Goal: Complete application form: Complete application form

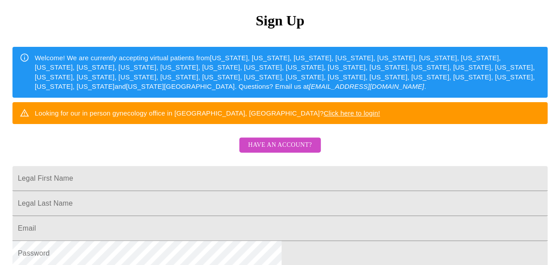
scroll to position [134, 0]
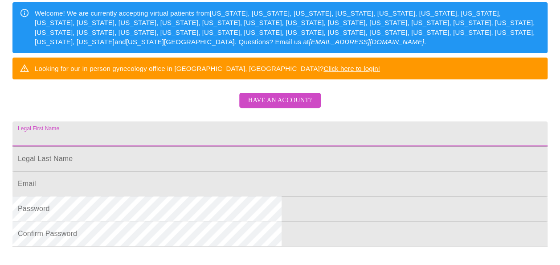
click at [383, 146] on input "Legal First Name" at bounding box center [279, 133] width 535 height 25
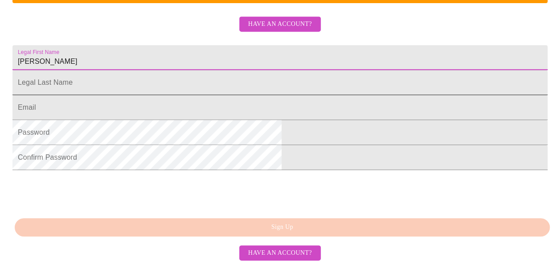
type input "[PERSON_NAME]"
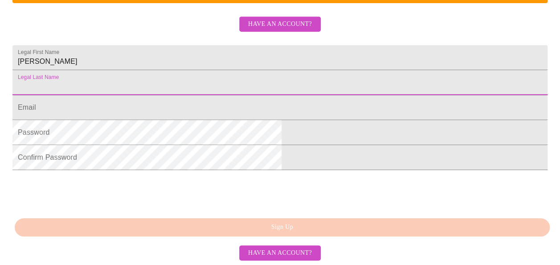
click at [247, 95] on input "Legal First Name" at bounding box center [279, 82] width 535 height 25
type input "[PERSON_NAME]"
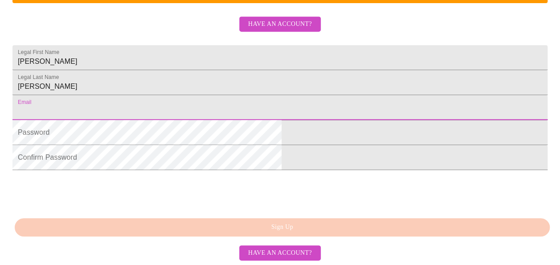
click at [288, 120] on input "Legal First Name" at bounding box center [279, 107] width 535 height 25
type input "[EMAIL_ADDRESS][DOMAIN_NAME]"
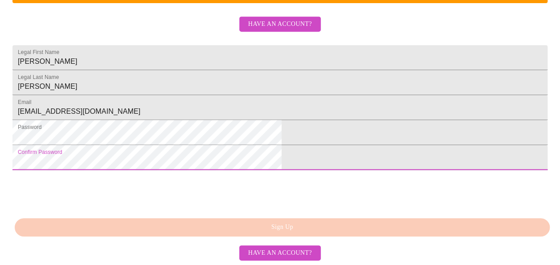
scroll to position [268, 0]
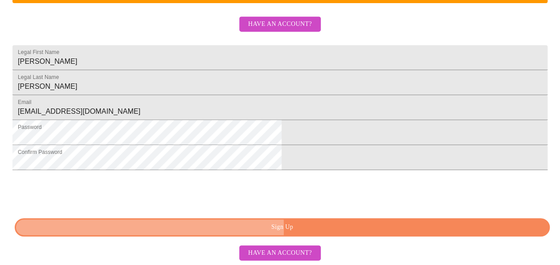
click at [202, 233] on span "Sign Up" at bounding box center [282, 227] width 515 height 11
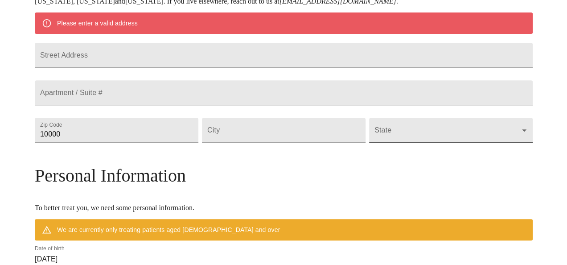
scroll to position [199, 0]
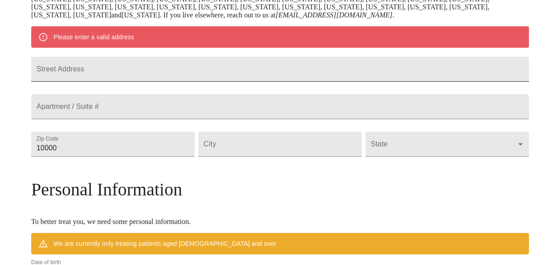
click at [263, 80] on input "Street Address" at bounding box center [280, 69] width 498 height 25
type input "[STREET_ADDRESS]"
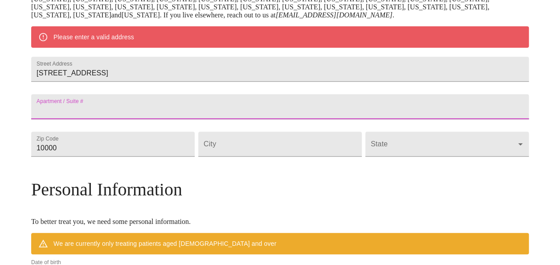
click at [251, 114] on input "Street Address" at bounding box center [280, 106] width 498 height 25
type input "205"
click at [193, 156] on input "10000" at bounding box center [113, 144] width 164 height 25
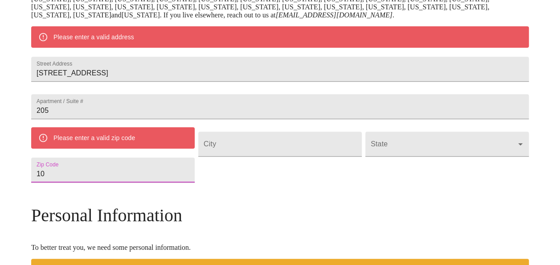
type input "1"
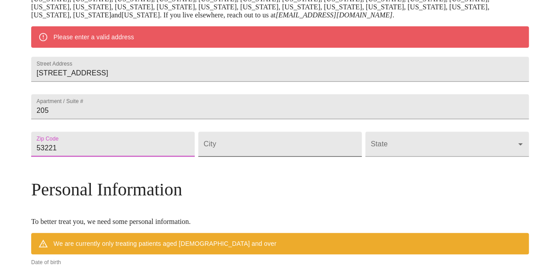
type input "53221"
click at [264, 156] on input "Street Address" at bounding box center [280, 144] width 164 height 25
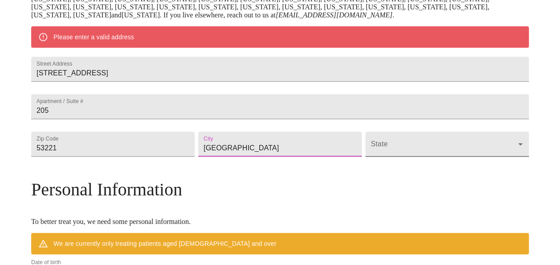
type input "[GEOGRAPHIC_DATA]"
click at [383, 161] on body "MyMenopauseRx Welcome to MyMenopauseRx Since it's your first time here, you'll …" at bounding box center [280, 156] width 553 height 703
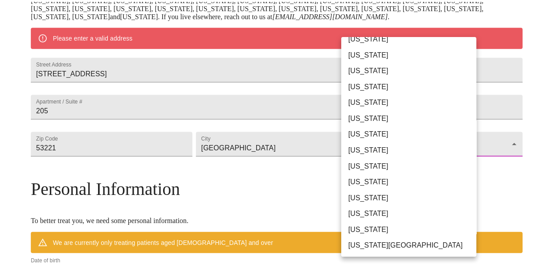
scroll to position [604, 0]
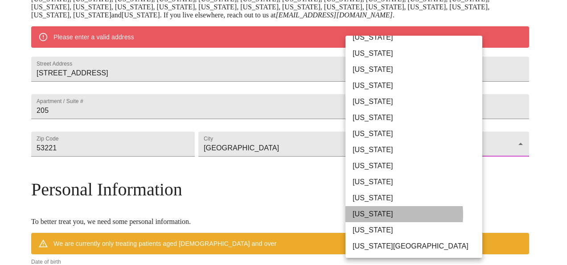
click at [377, 214] on li "[US_STATE]" at bounding box center [418, 214] width 144 height 16
type input "[US_STATE]"
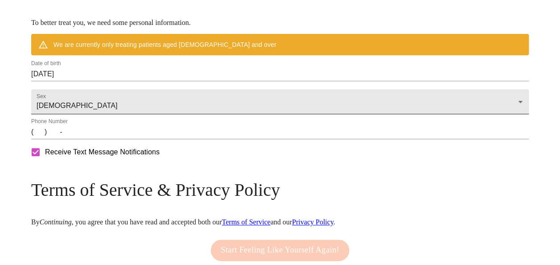
scroll to position [422, 0]
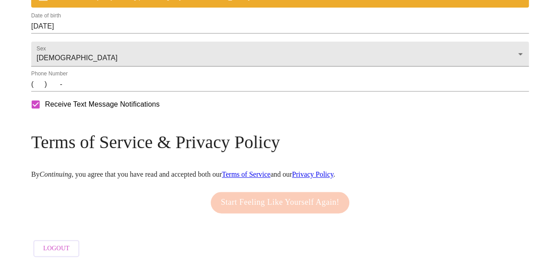
click at [68, 76] on label "Phone Number" at bounding box center [49, 73] width 37 height 5
click at [103, 91] on input "(   )    -" at bounding box center [280, 84] width 498 height 14
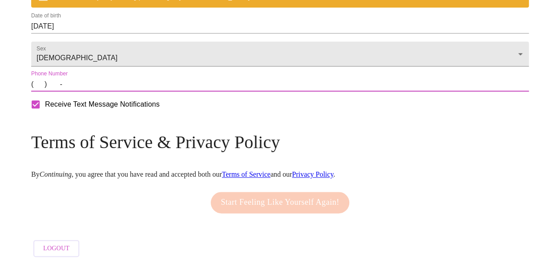
click at [100, 91] on input "(   )    -" at bounding box center [280, 84] width 498 height 14
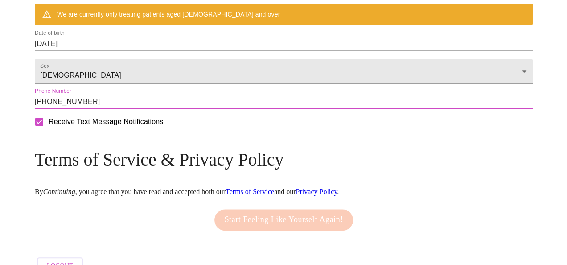
scroll to position [313, 0]
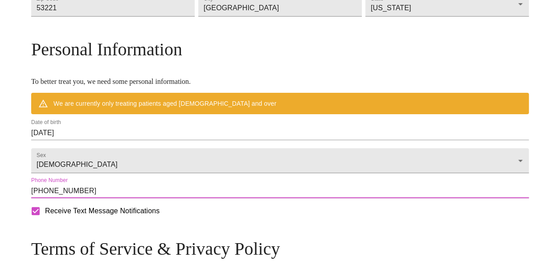
type input "[PHONE_NUMBER]"
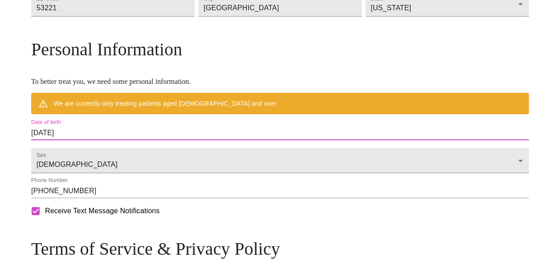
drag, startPoint x: 140, startPoint y: 157, endPoint x: 76, endPoint y: 157, distance: 64.2
click at [76, 157] on div "MyMenopauseRx Welcome to MyMenopauseRx Since it's your first time here, you'll …" at bounding box center [280, 29] width 498 height 677
click at [164, 140] on input "[DATE]" at bounding box center [280, 133] width 498 height 14
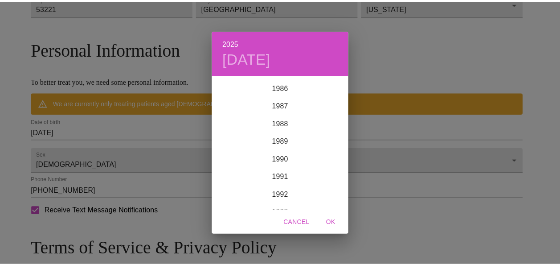
scroll to position [1569, 0]
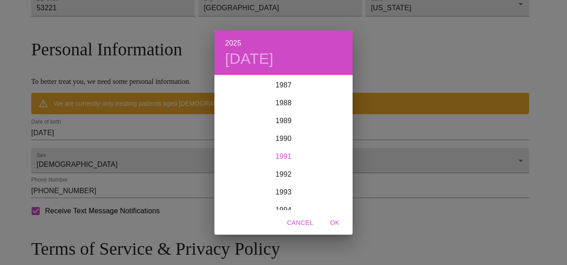
click at [275, 156] on div "1991" at bounding box center [283, 157] width 138 height 18
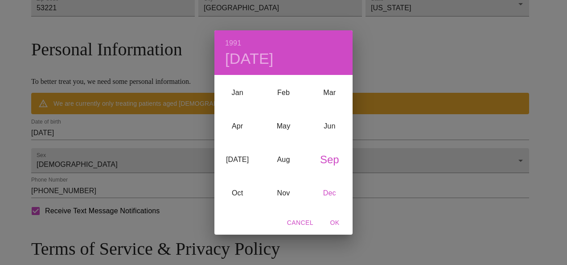
click at [325, 192] on div "Dec" at bounding box center [330, 193] width 46 height 33
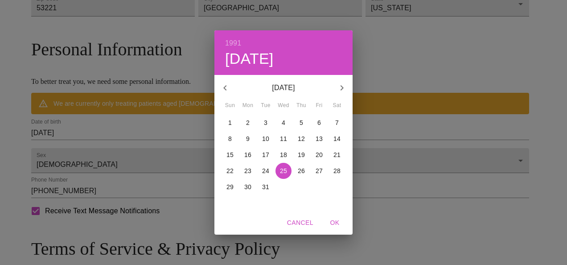
click at [286, 121] on span "4" at bounding box center [284, 122] width 16 height 9
click at [333, 219] on span "OK" at bounding box center [334, 222] width 21 height 11
type input "[DATE]"
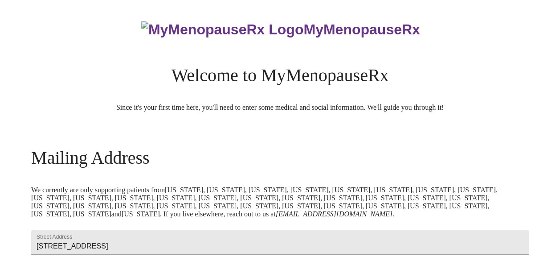
scroll to position [243, 0]
